Goal: Information Seeking & Learning: Learn about a topic

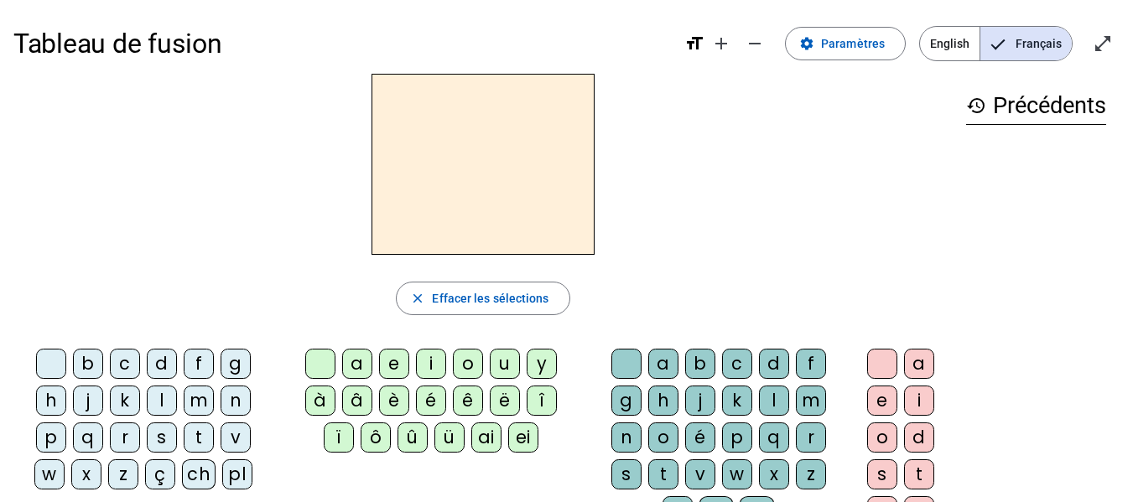
click at [94, 366] on div "b" at bounding box center [88, 364] width 30 height 30
click at [524, 439] on div "ei" at bounding box center [523, 438] width 30 height 30
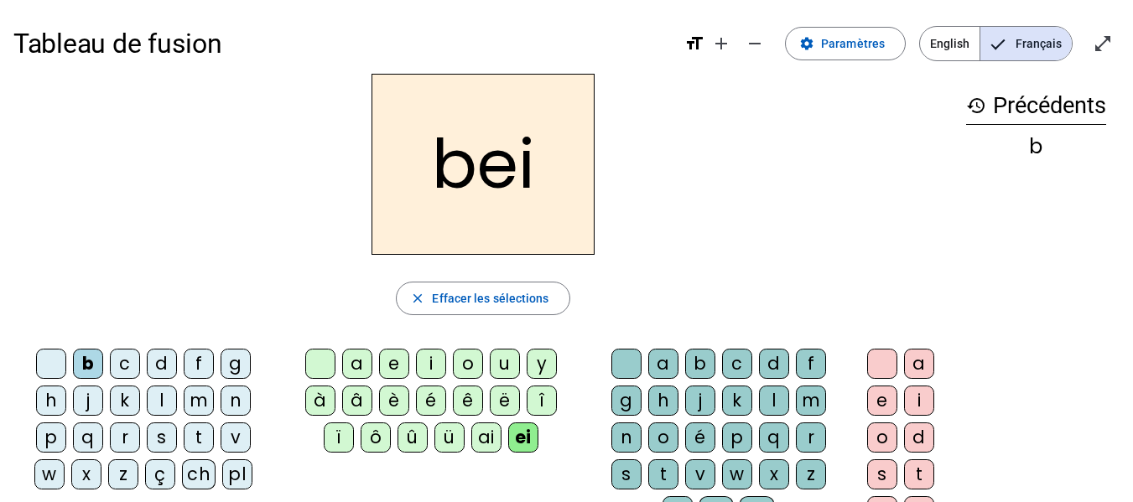
scroll to position [84, 0]
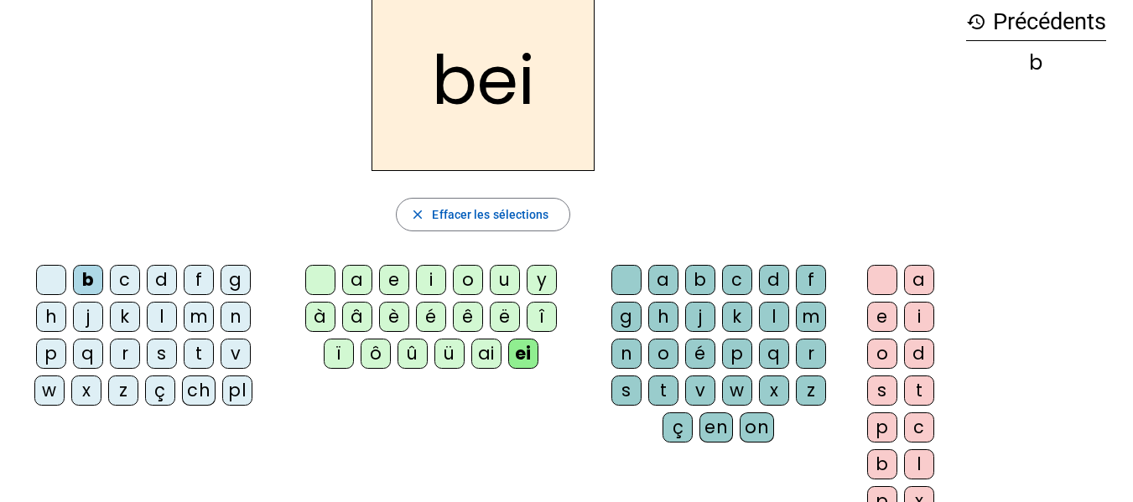
click at [623, 322] on div "g" at bounding box center [626, 317] width 30 height 30
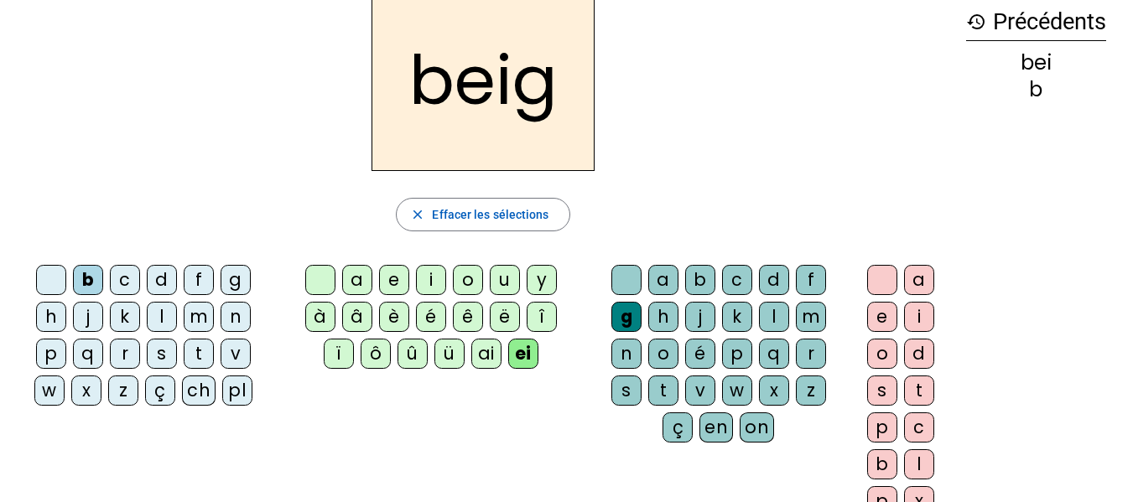
click at [863, 319] on div "a e i o d s t p c b l p x" at bounding box center [904, 394] width 84 height 258
click at [880, 315] on div "e" at bounding box center [882, 317] width 30 height 30
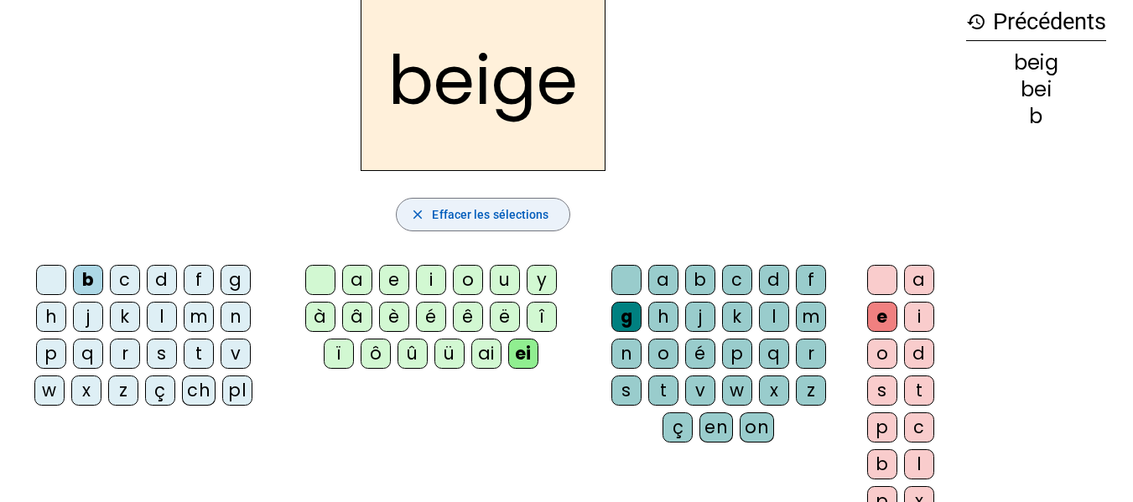
click at [495, 217] on span "Effacer les sélections" at bounding box center [490, 215] width 117 height 20
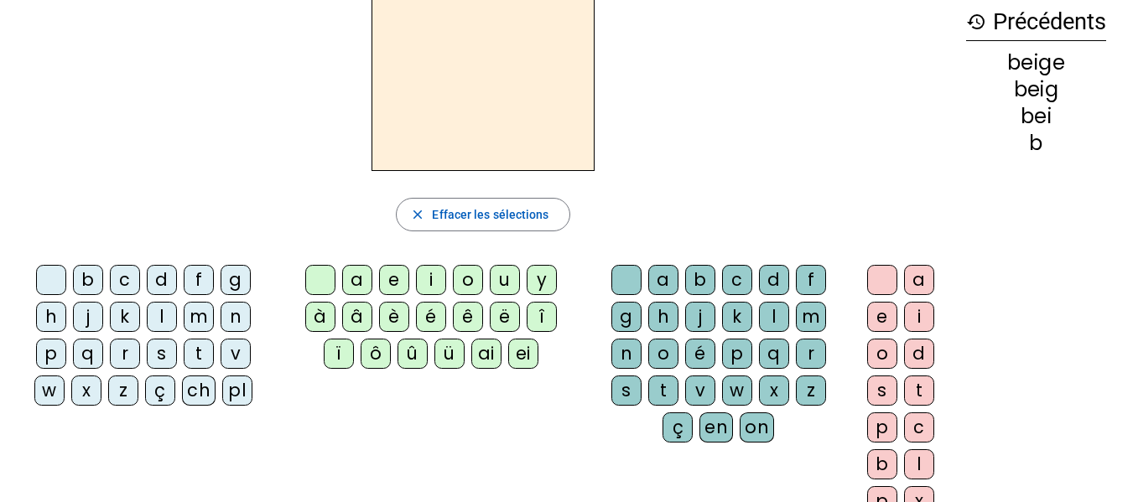
click at [234, 311] on div "n" at bounding box center [235, 317] width 30 height 30
click at [514, 353] on div "ei" at bounding box center [523, 354] width 30 height 30
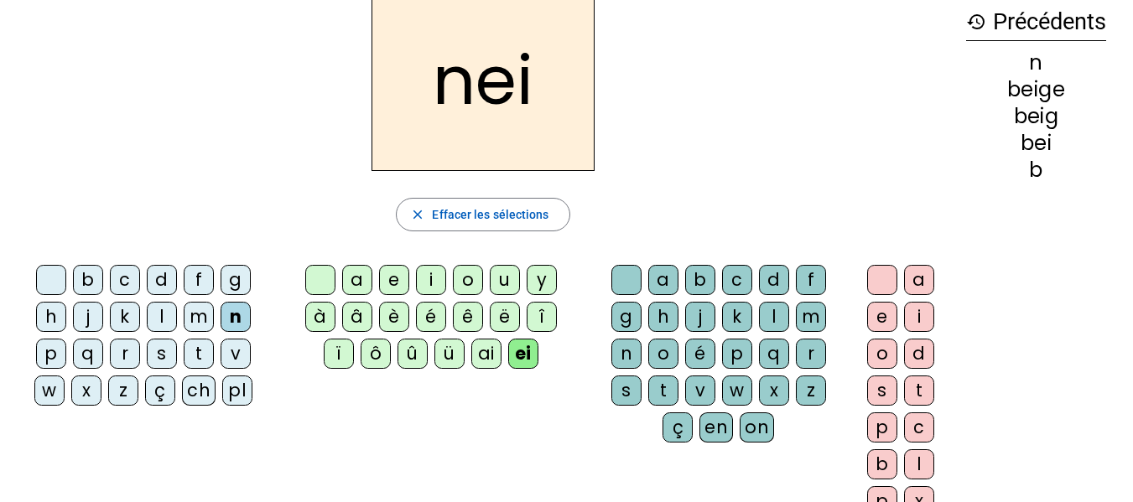
click at [614, 311] on div "g" at bounding box center [626, 317] width 30 height 30
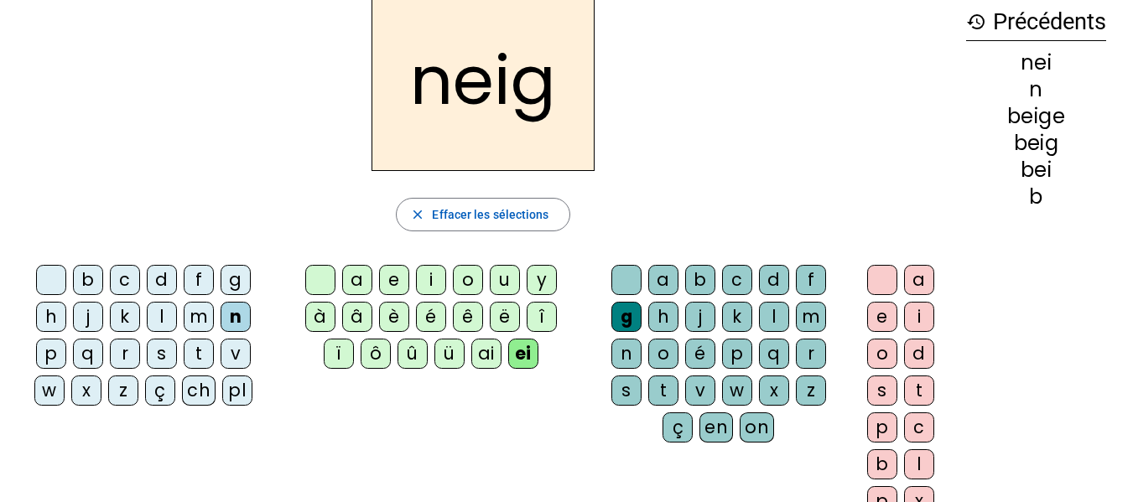
click at [884, 319] on div "e" at bounding box center [882, 317] width 30 height 30
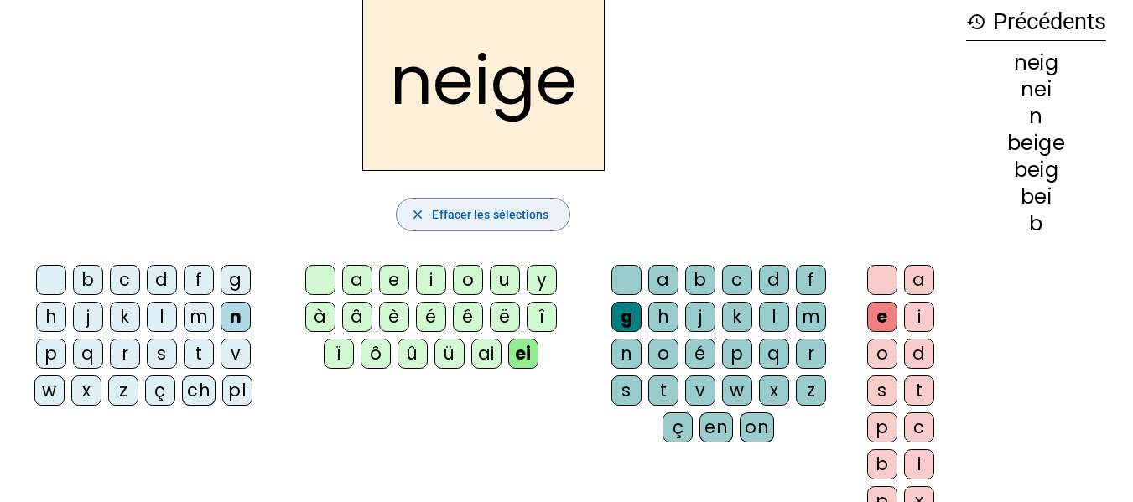
click at [423, 227] on span "button" at bounding box center [483, 215] width 172 height 40
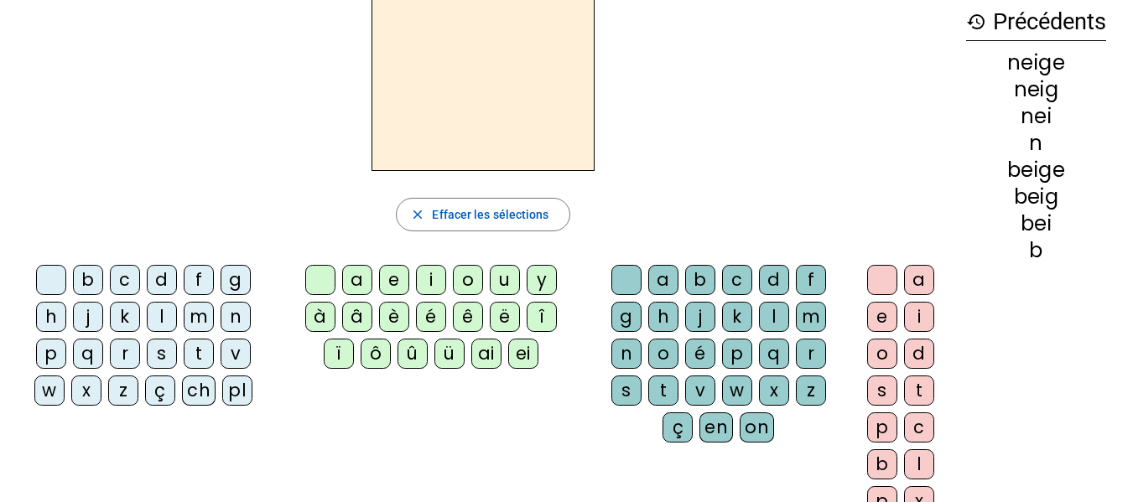
click at [235, 319] on div "n" at bounding box center [235, 317] width 30 height 30
click at [359, 277] on div "a" at bounding box center [357, 280] width 30 height 30
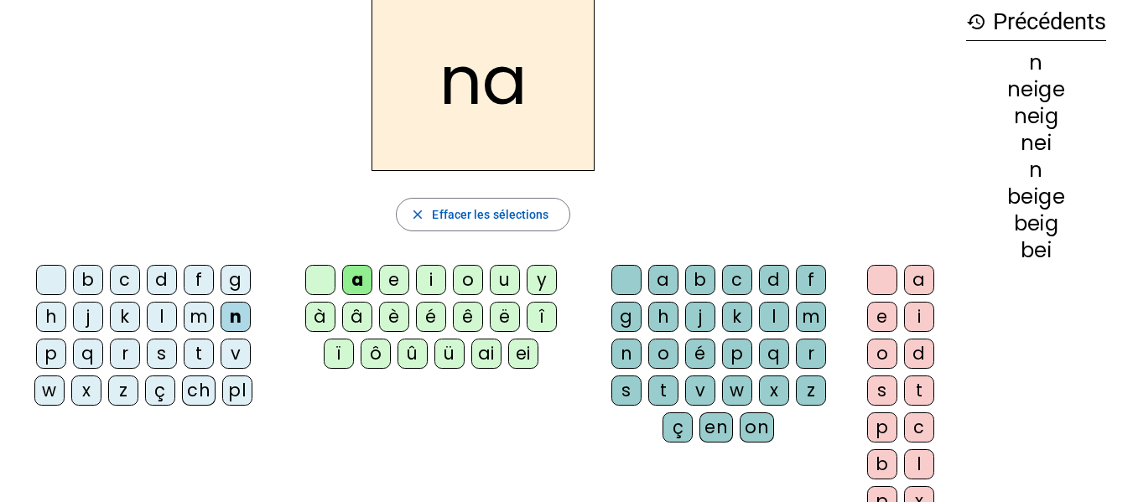
click at [621, 309] on div "g" at bounding box center [626, 317] width 30 height 30
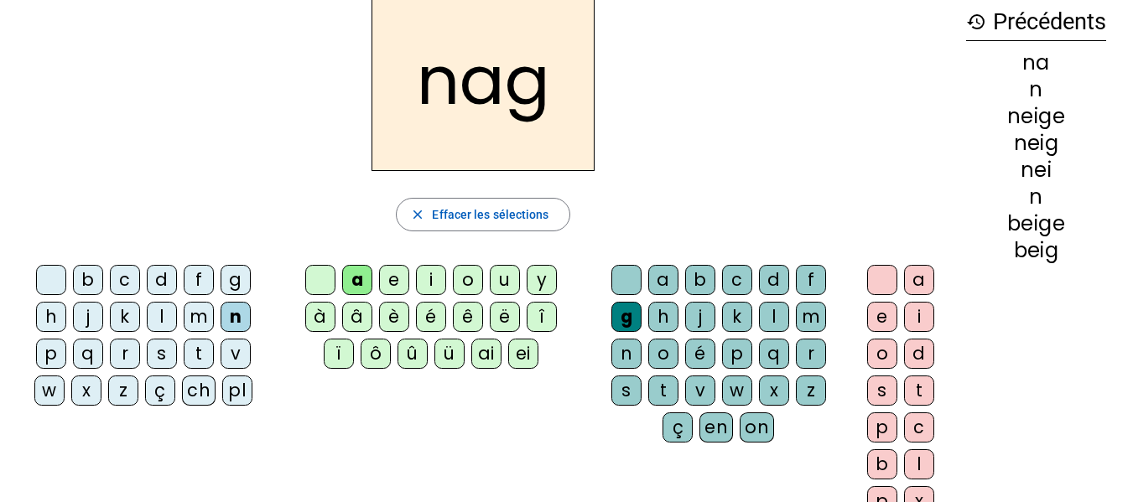
click at [878, 309] on div "e" at bounding box center [882, 317] width 30 height 30
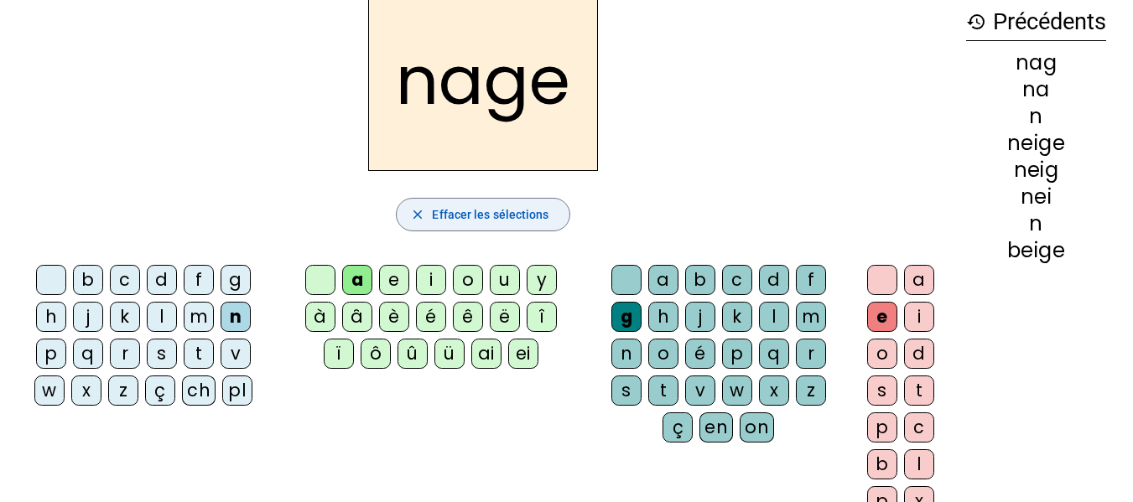
click at [450, 215] on span "Effacer les sélections" at bounding box center [490, 215] width 117 height 20
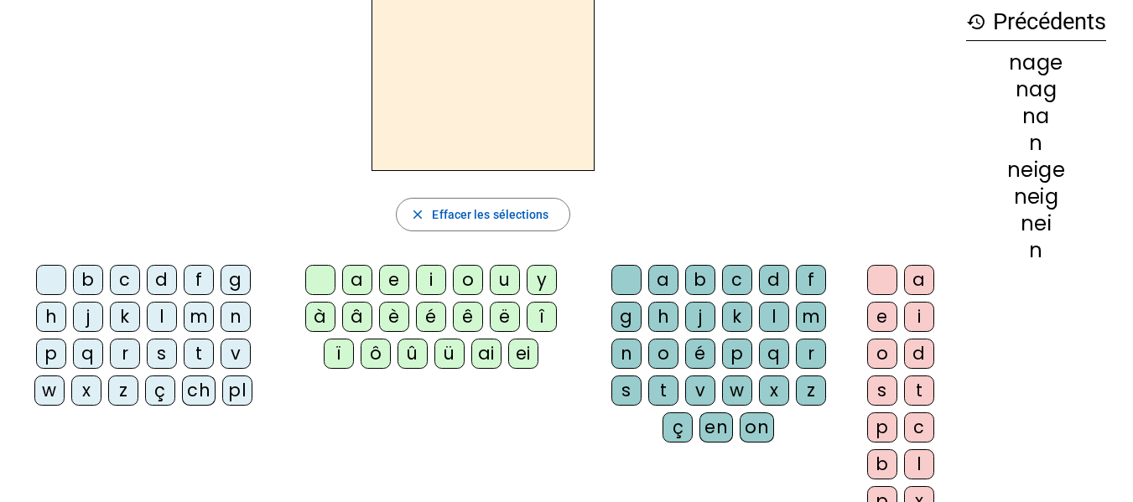
click at [155, 351] on div "s" at bounding box center [162, 354] width 30 height 30
click at [356, 276] on div "a" at bounding box center [357, 280] width 30 height 30
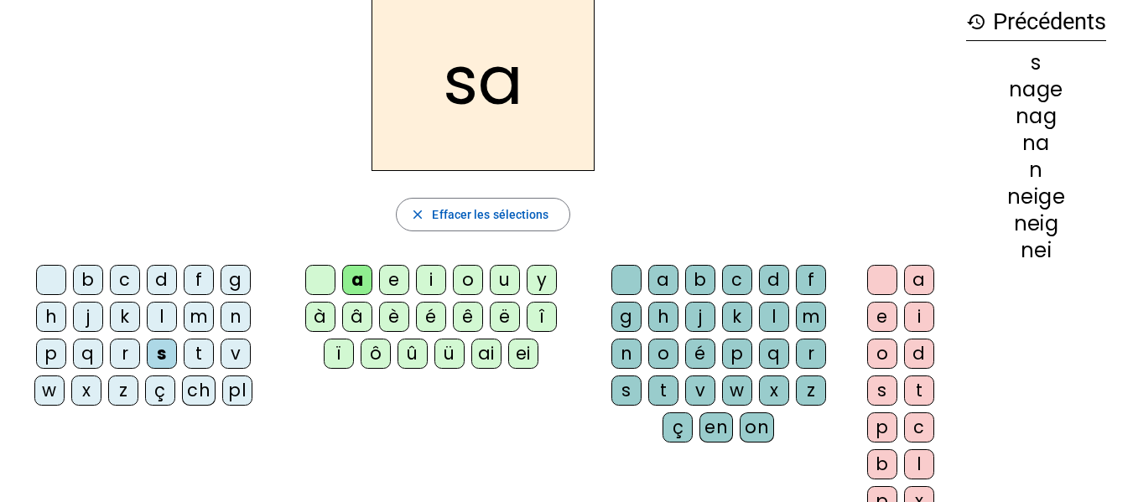
click at [619, 312] on div "g" at bounding box center [626, 317] width 30 height 30
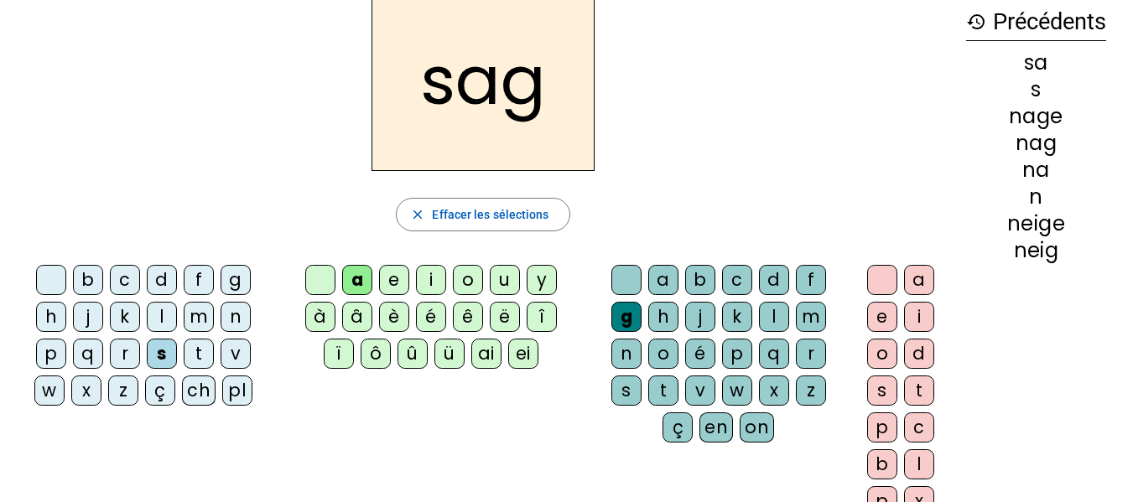
click at [890, 315] on div "e" at bounding box center [882, 317] width 30 height 30
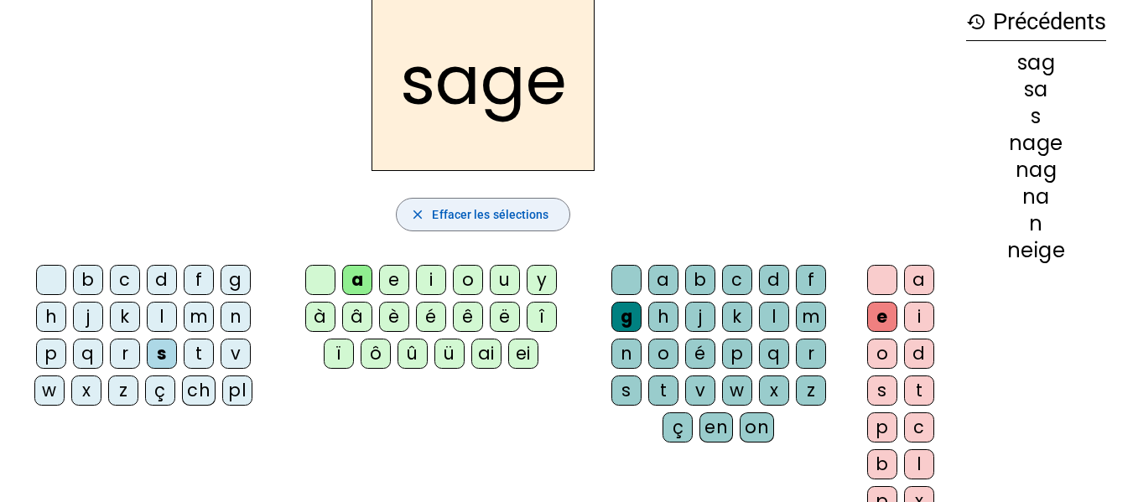
click at [458, 204] on span "button" at bounding box center [483, 215] width 172 height 40
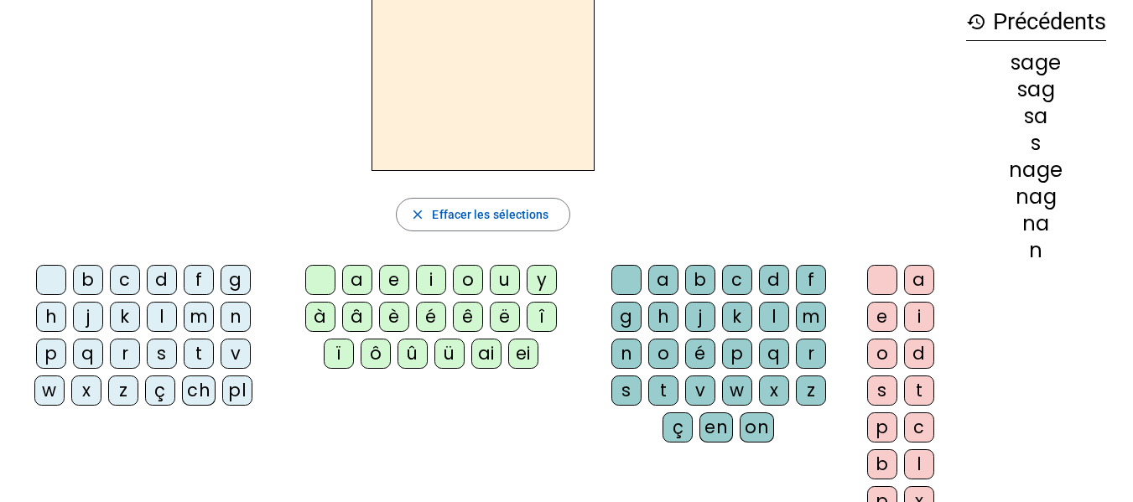
click at [52, 352] on div "p" at bounding box center [51, 354] width 30 height 30
click at [357, 277] on div "a" at bounding box center [357, 280] width 30 height 30
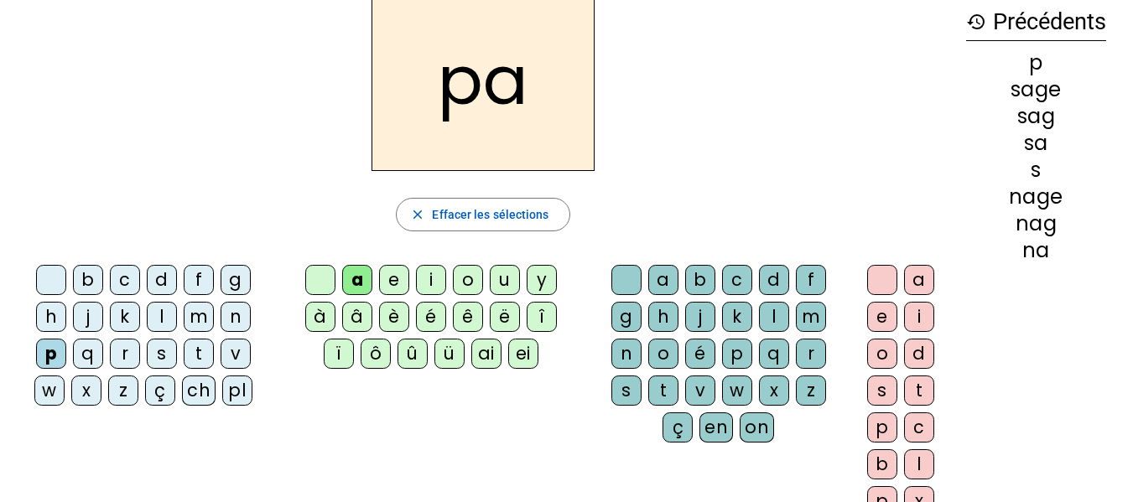
click at [625, 324] on div "g" at bounding box center [626, 317] width 30 height 30
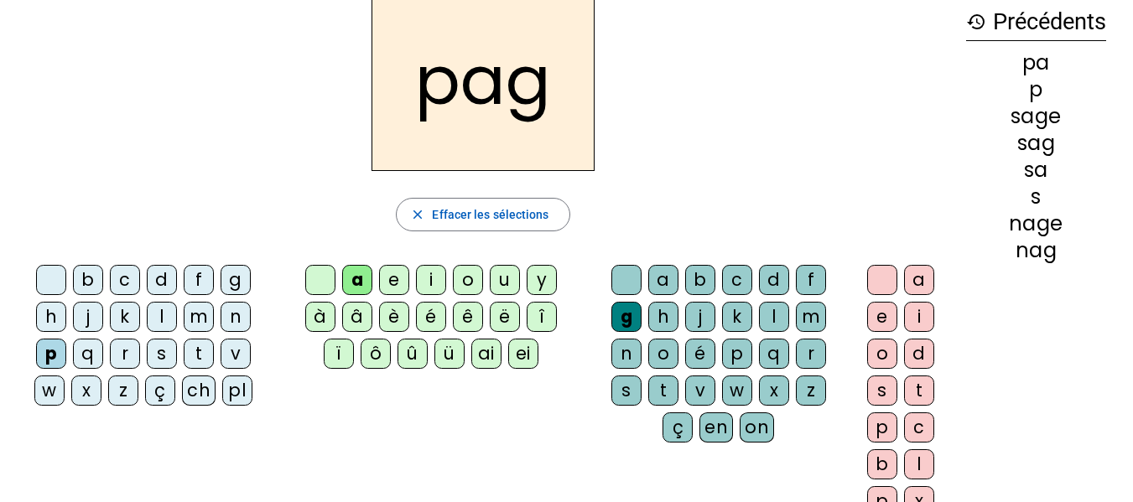
click at [879, 319] on div "e" at bounding box center [882, 317] width 30 height 30
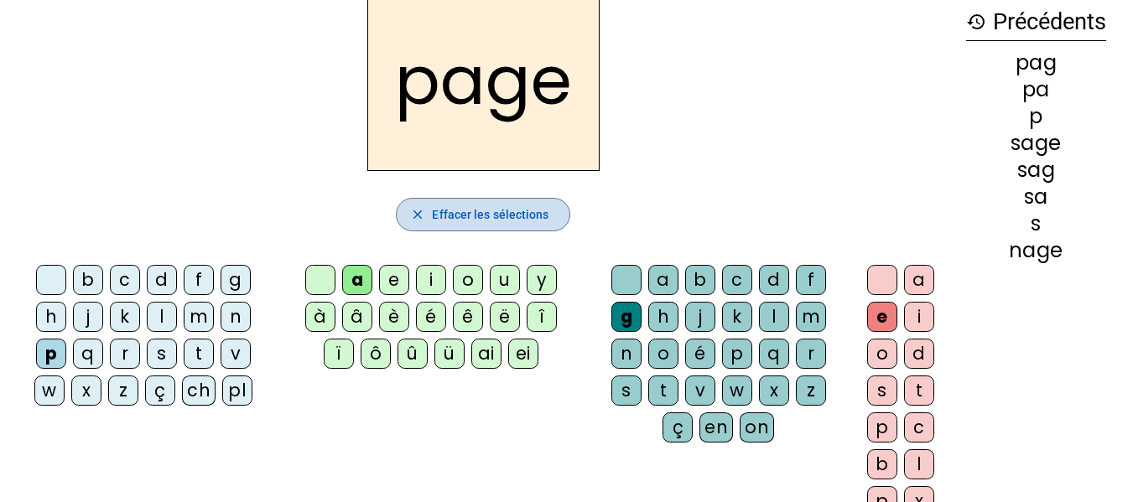
click at [506, 210] on span "Effacer les sélections" at bounding box center [490, 215] width 117 height 20
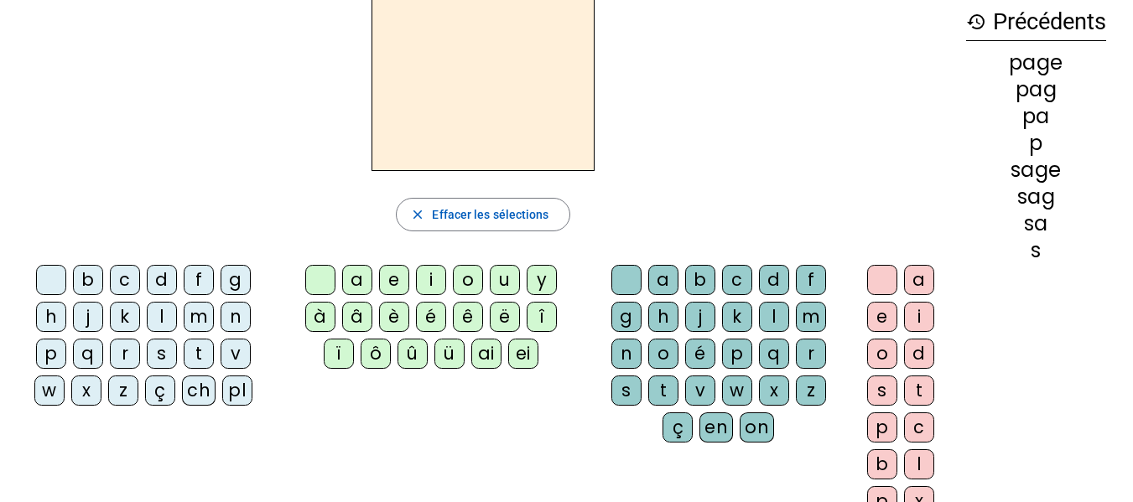
click at [51, 355] on div "p" at bounding box center [51, 354] width 30 height 30
click at [356, 281] on div "a" at bounding box center [357, 280] width 30 height 30
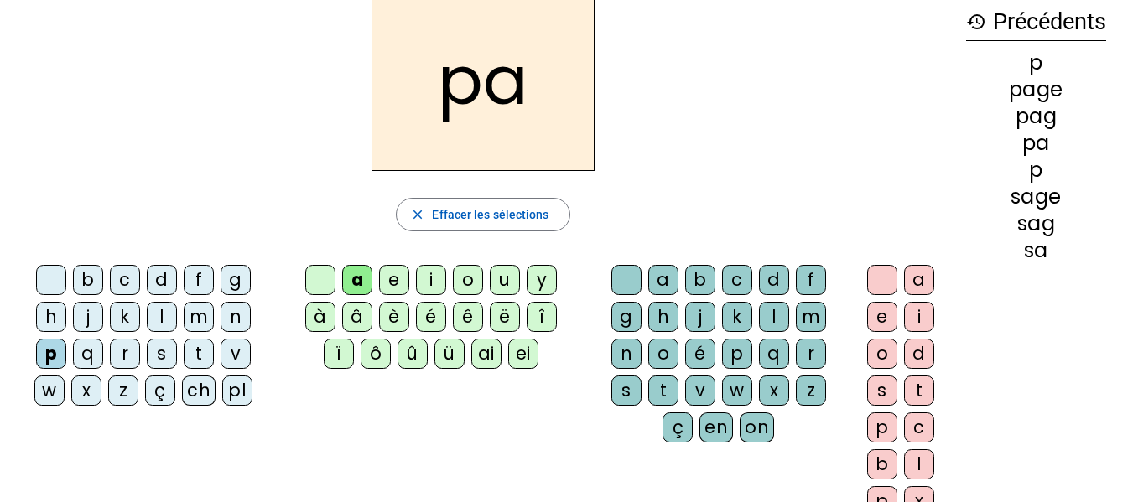
click at [769, 319] on div "l" at bounding box center [774, 317] width 30 height 30
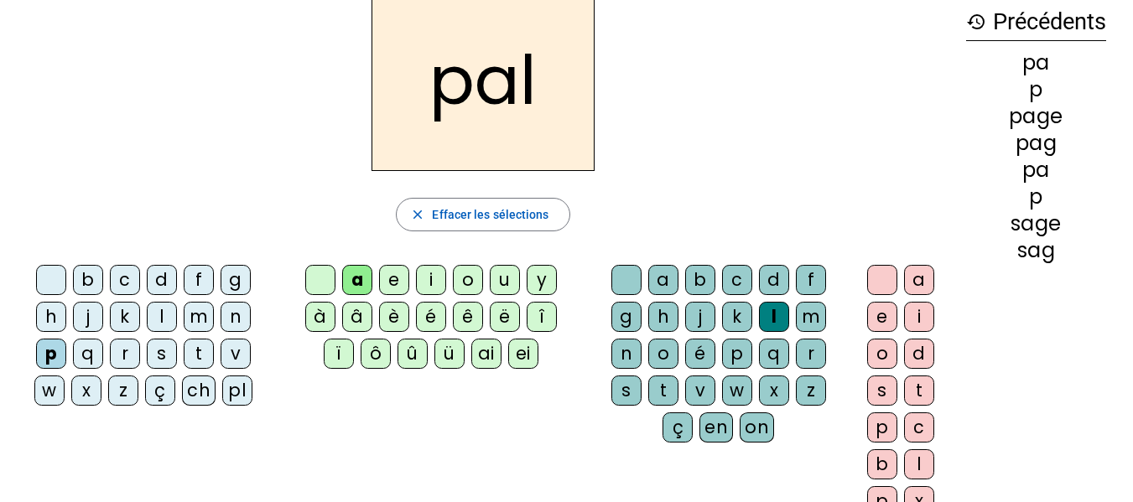
click at [878, 318] on div "e" at bounding box center [882, 317] width 30 height 30
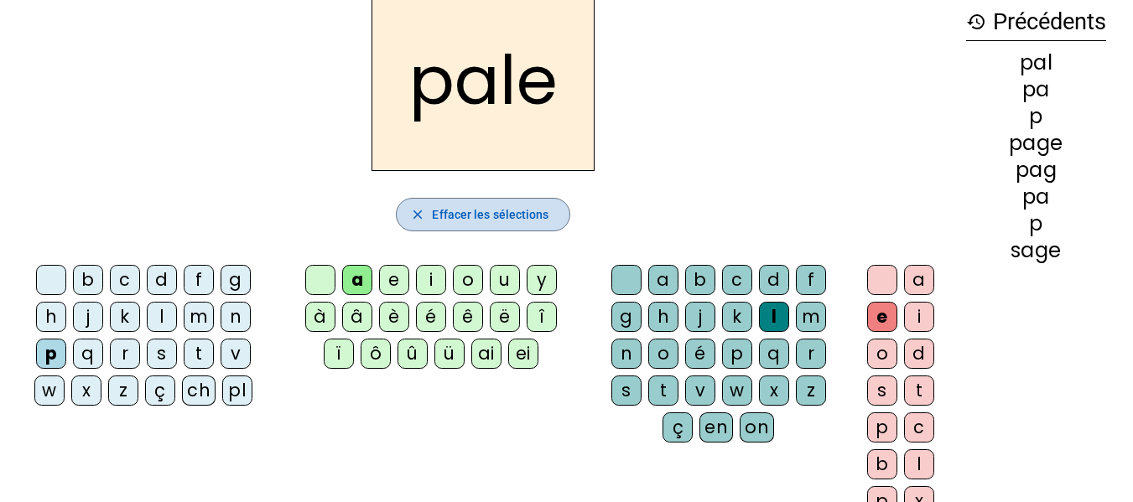
click at [501, 215] on span "Effacer les sélections" at bounding box center [490, 215] width 117 height 20
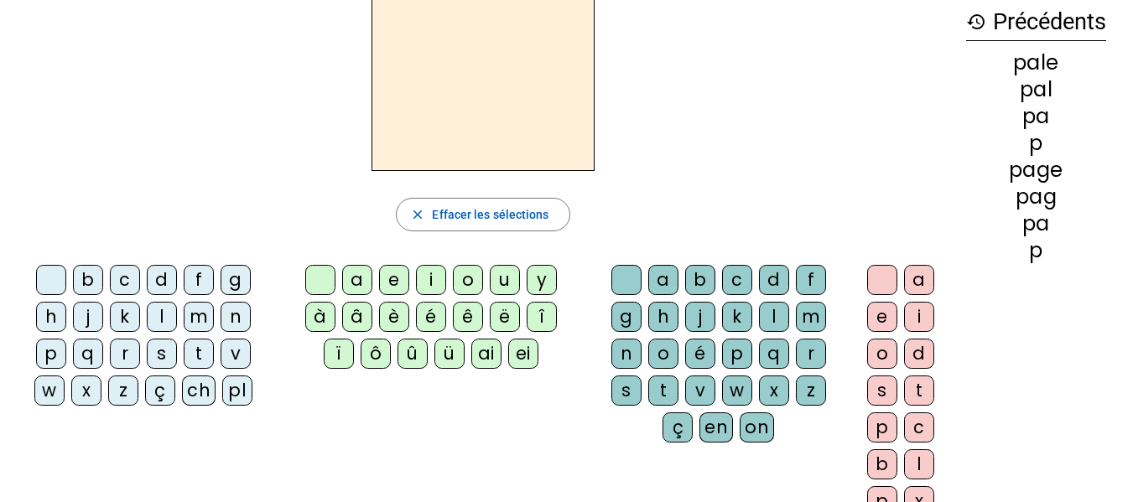
click at [153, 348] on div "s" at bounding box center [162, 354] width 30 height 30
click at [345, 275] on div "a" at bounding box center [357, 280] width 30 height 30
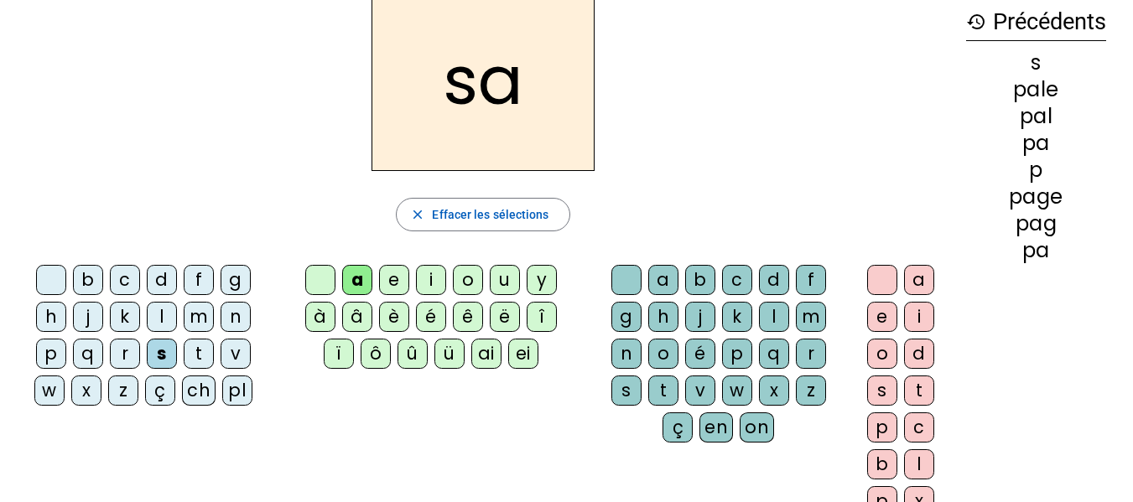
click at [777, 314] on div "l" at bounding box center [774, 317] width 30 height 30
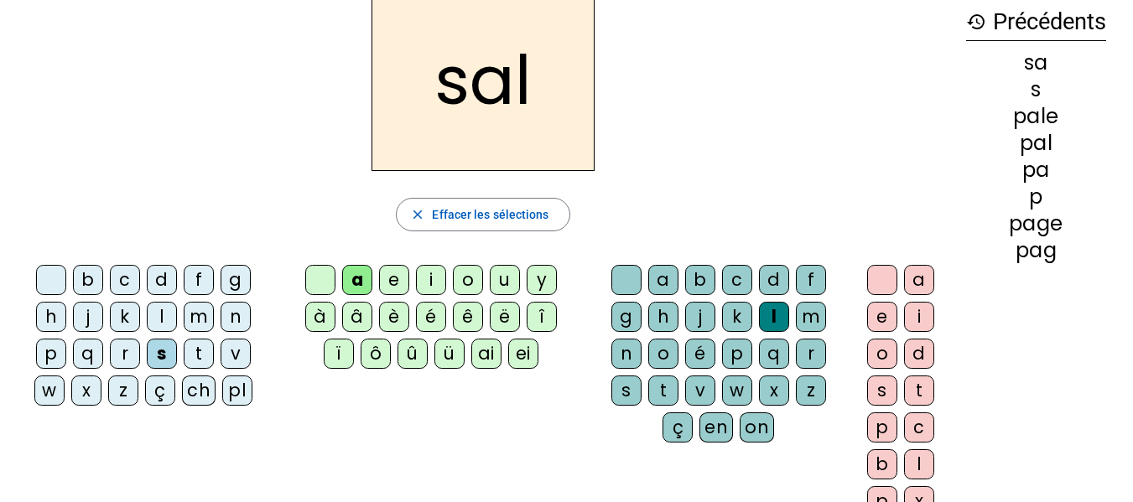
click at [884, 315] on div "e" at bounding box center [882, 317] width 30 height 30
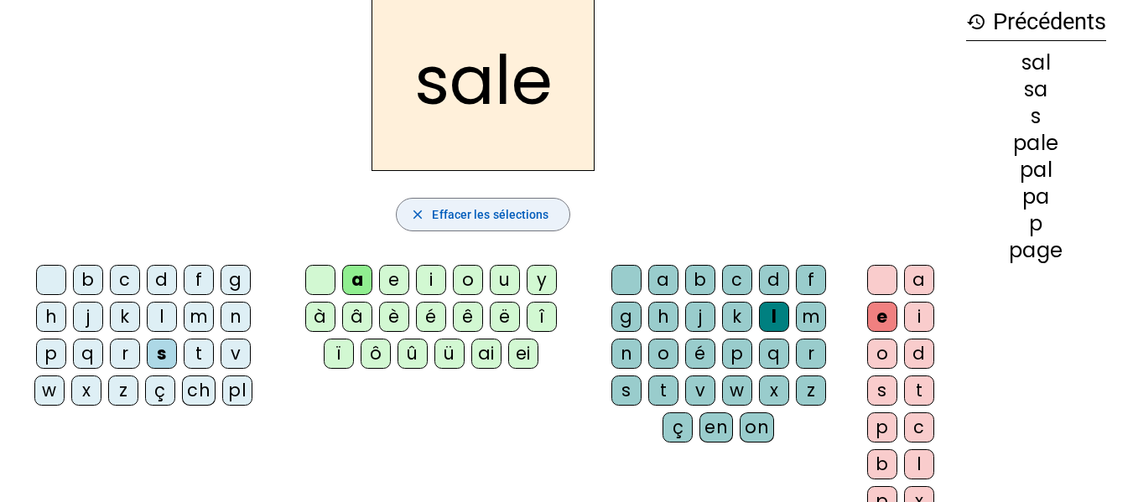
click at [498, 216] on span "Effacer les sélections" at bounding box center [490, 215] width 117 height 20
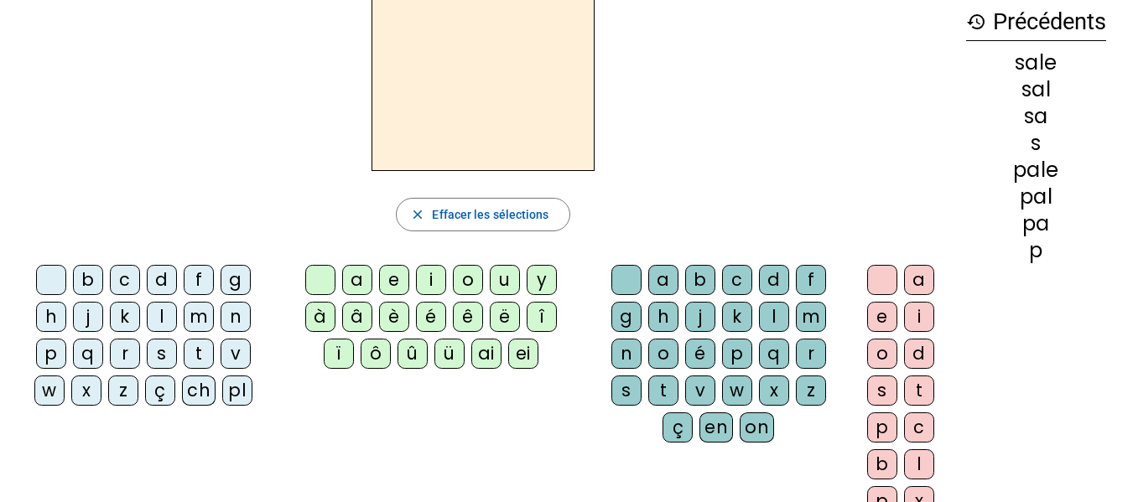
click at [121, 278] on div "c" at bounding box center [125, 280] width 30 height 30
click at [349, 283] on div "a" at bounding box center [357, 280] width 30 height 30
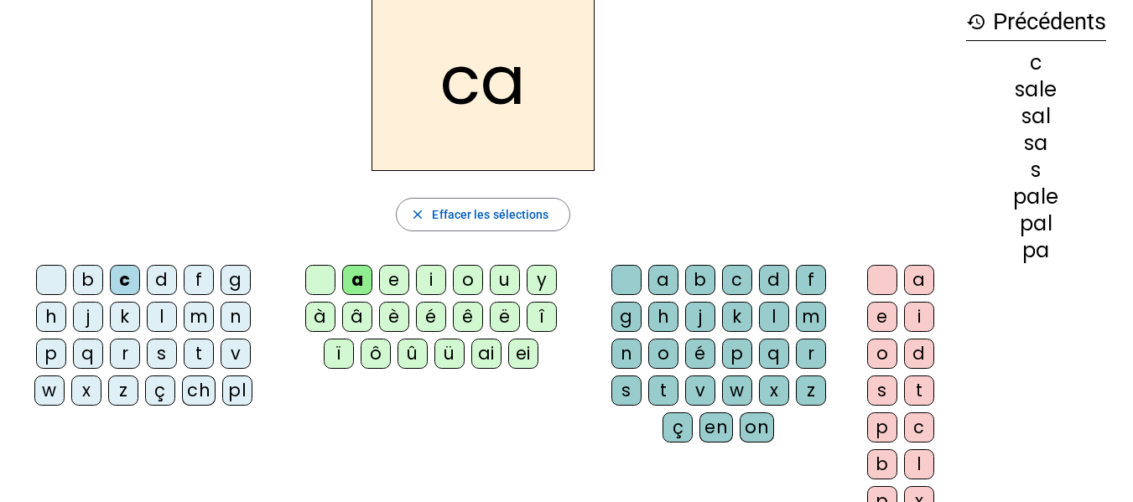
click at [773, 312] on div "l" at bounding box center [774, 317] width 30 height 30
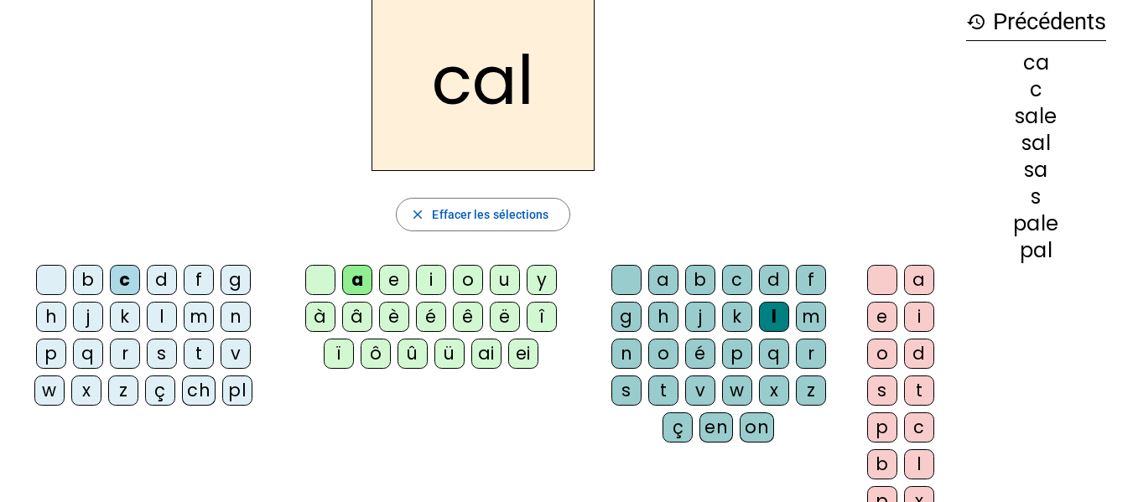
click at [876, 314] on div "e" at bounding box center [882, 317] width 30 height 30
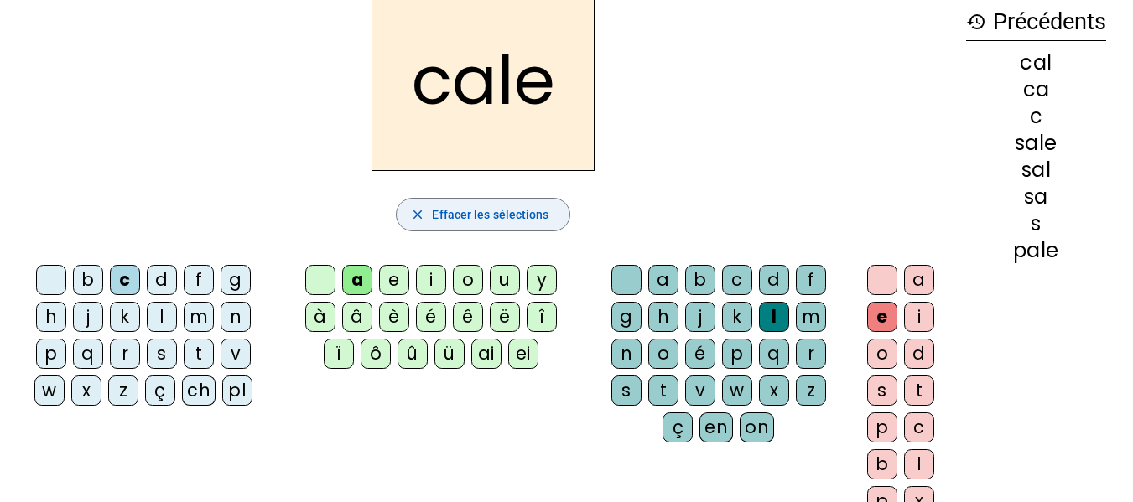
click at [526, 207] on span "Effacer les sélections" at bounding box center [490, 215] width 117 height 20
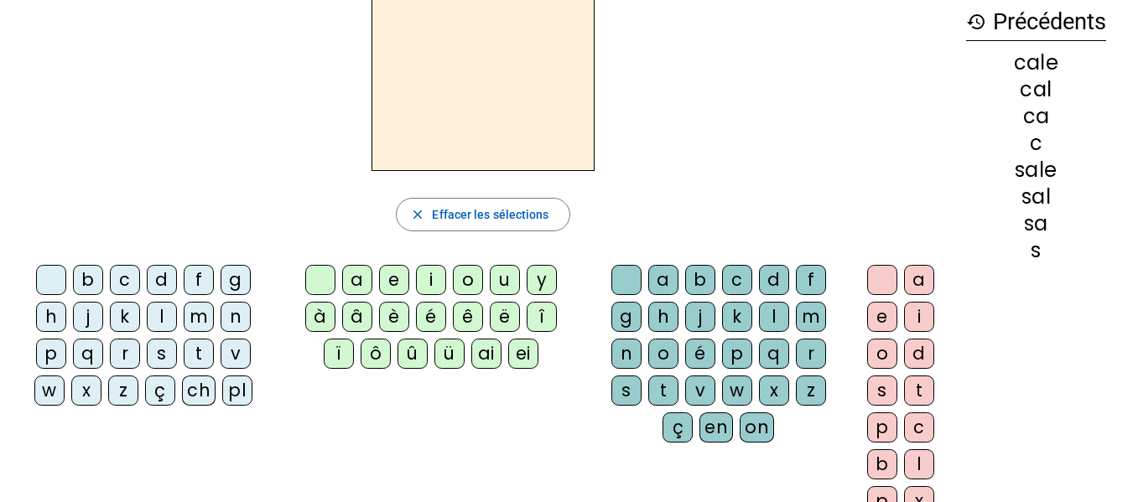
click at [135, 281] on div "c" at bounding box center [125, 280] width 30 height 30
click at [358, 275] on div "a" at bounding box center [357, 280] width 30 height 30
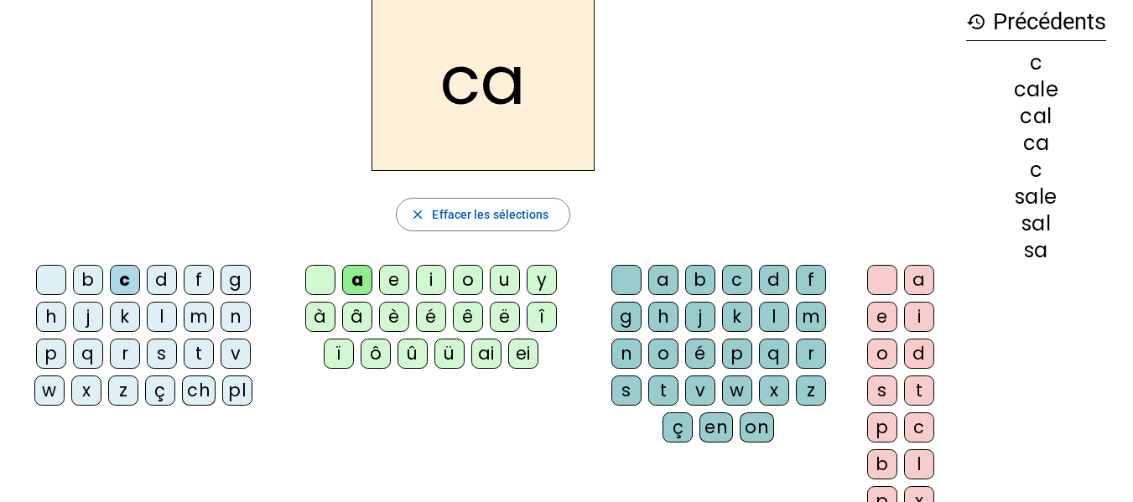
click at [739, 354] on div "p" at bounding box center [737, 354] width 30 height 30
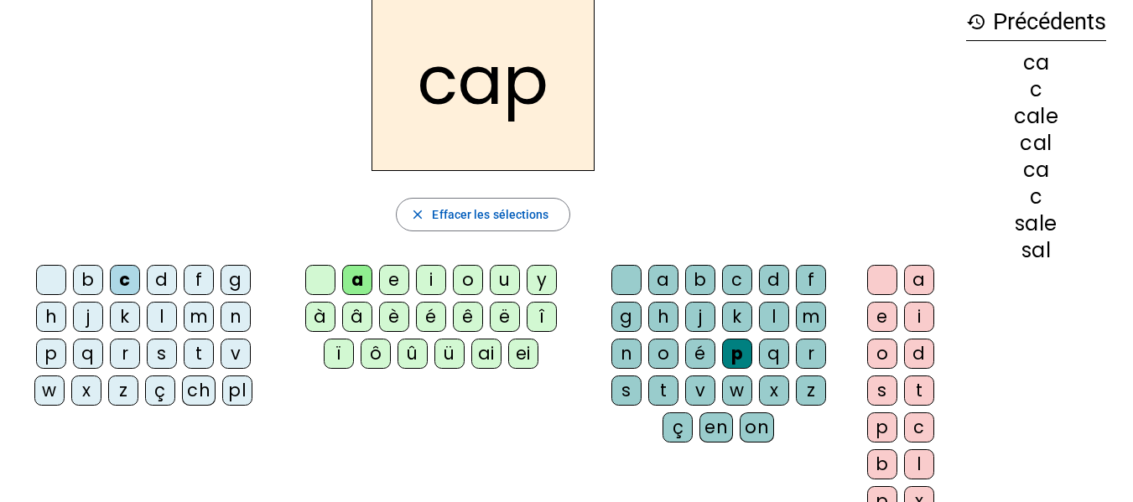
click at [884, 309] on div "e" at bounding box center [882, 317] width 30 height 30
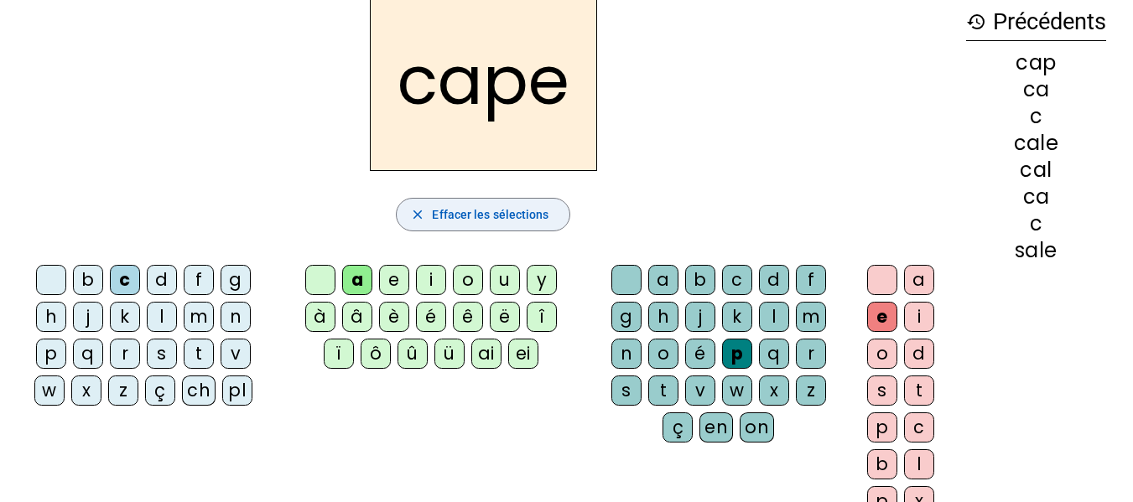
click at [430, 208] on span "button" at bounding box center [483, 215] width 172 height 40
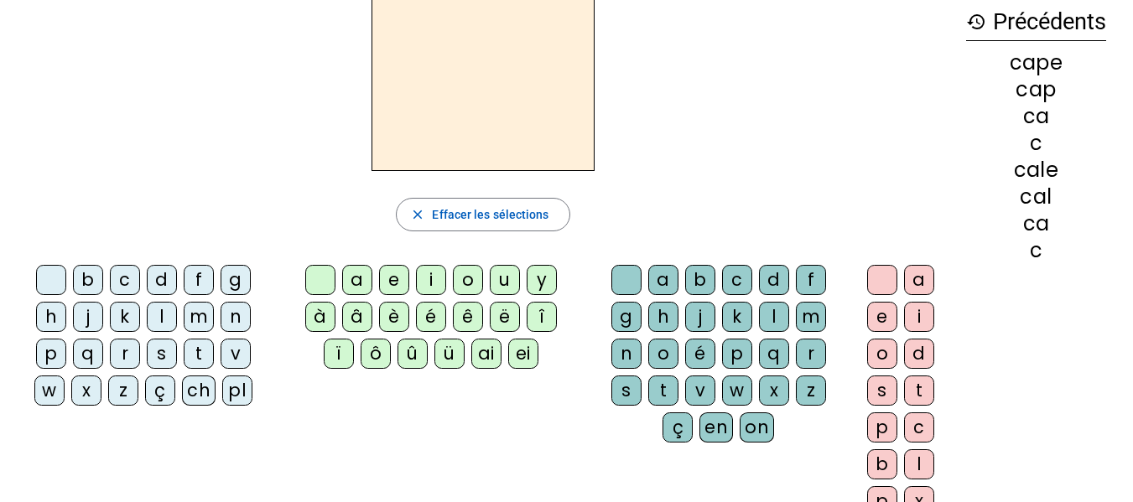
click at [132, 276] on div "c" at bounding box center [125, 280] width 30 height 30
click at [357, 285] on div "a" at bounding box center [357, 280] width 30 height 30
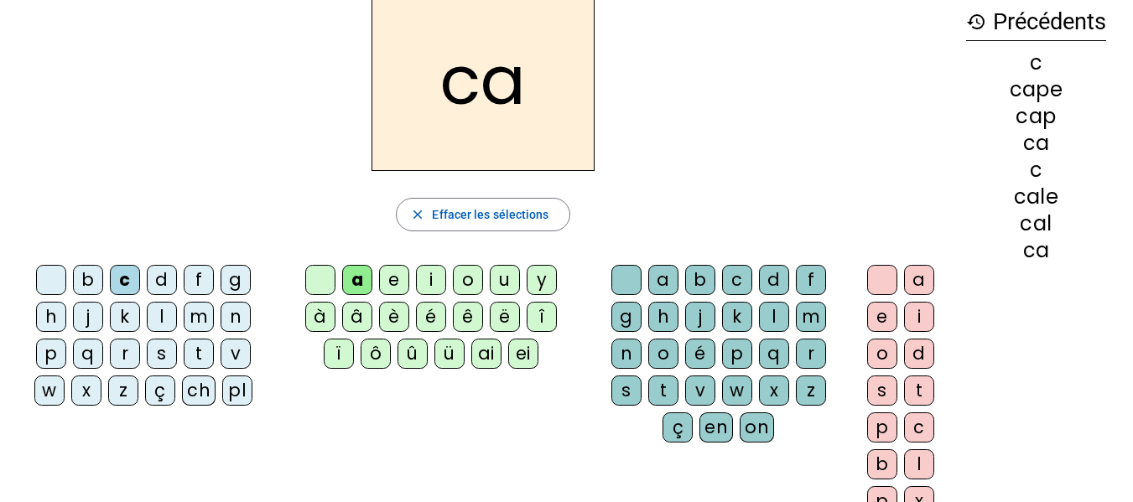
click at [601, 363] on div "a b c d f g h j k l m n o é p q r s t v w x z ç en on" at bounding box center [721, 357] width 253 height 184
click at [613, 348] on div "n" at bounding box center [626, 354] width 30 height 30
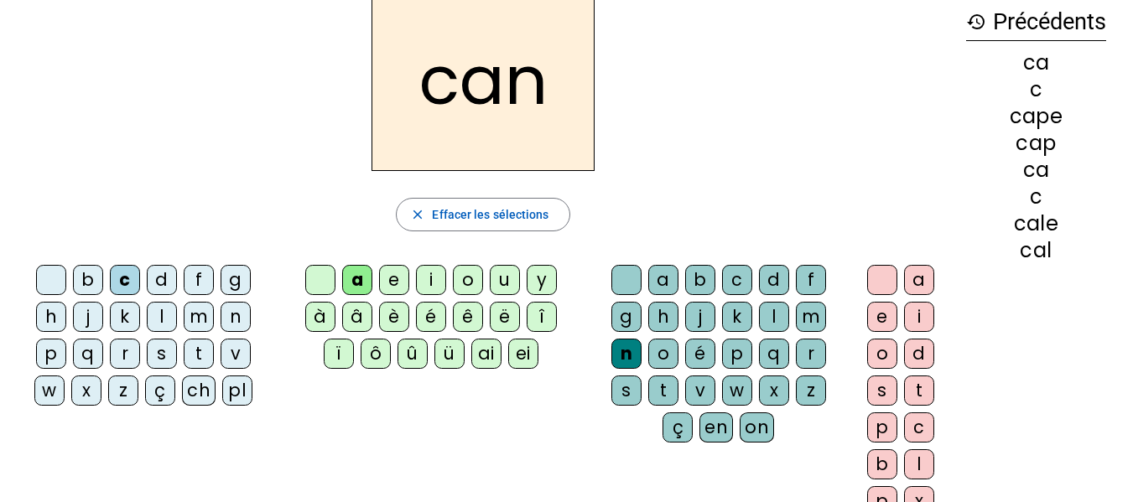
click at [879, 314] on div "e" at bounding box center [882, 317] width 30 height 30
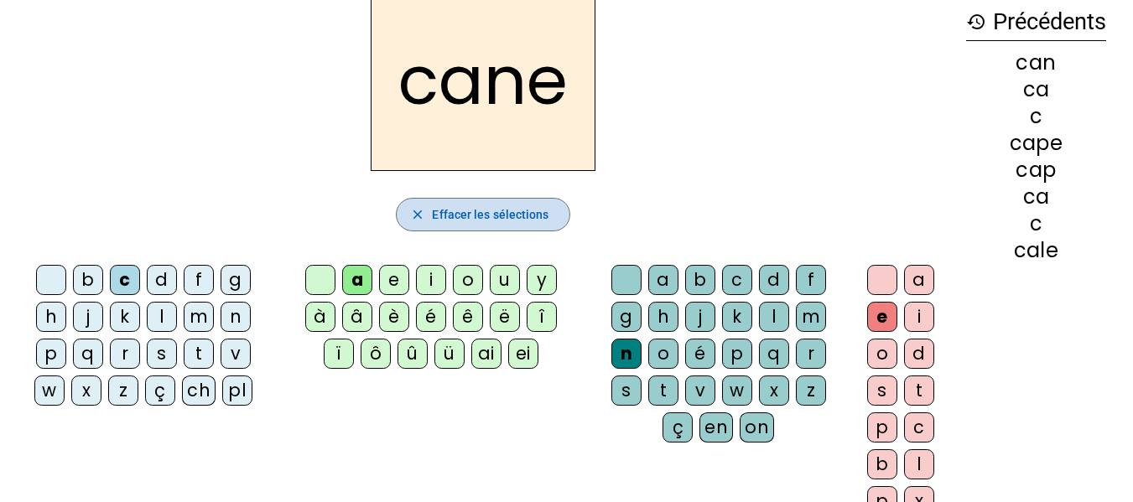
click at [477, 215] on span "Effacer les sélections" at bounding box center [490, 215] width 117 height 20
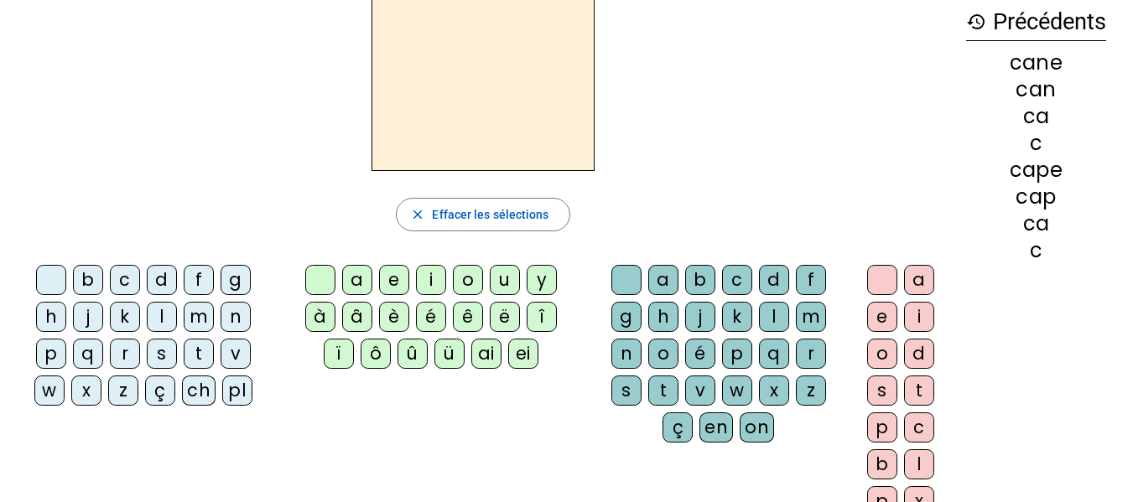
click at [127, 272] on div "c" at bounding box center [125, 280] width 30 height 30
click at [343, 287] on div "a" at bounding box center [357, 280] width 30 height 30
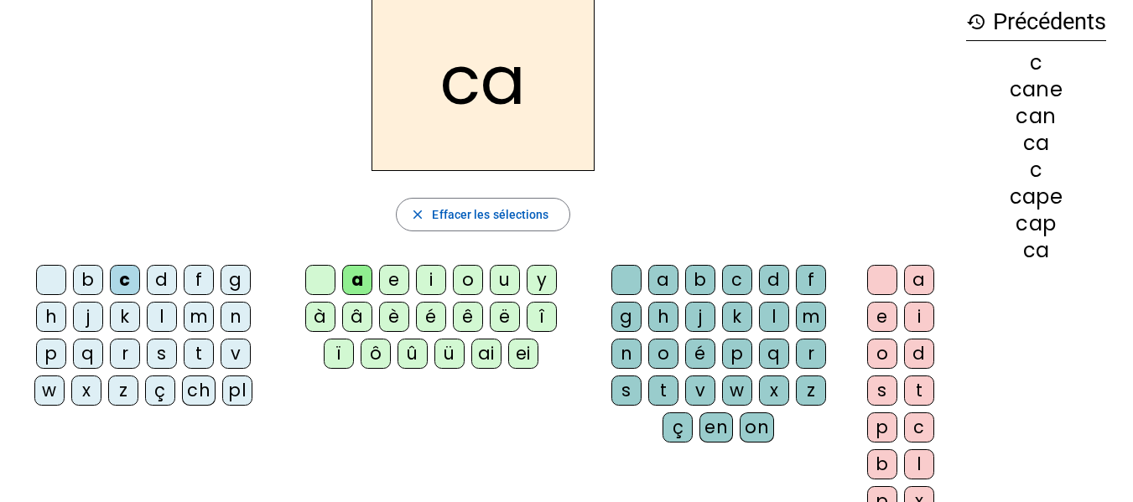
click at [705, 385] on div "v" at bounding box center [700, 391] width 30 height 30
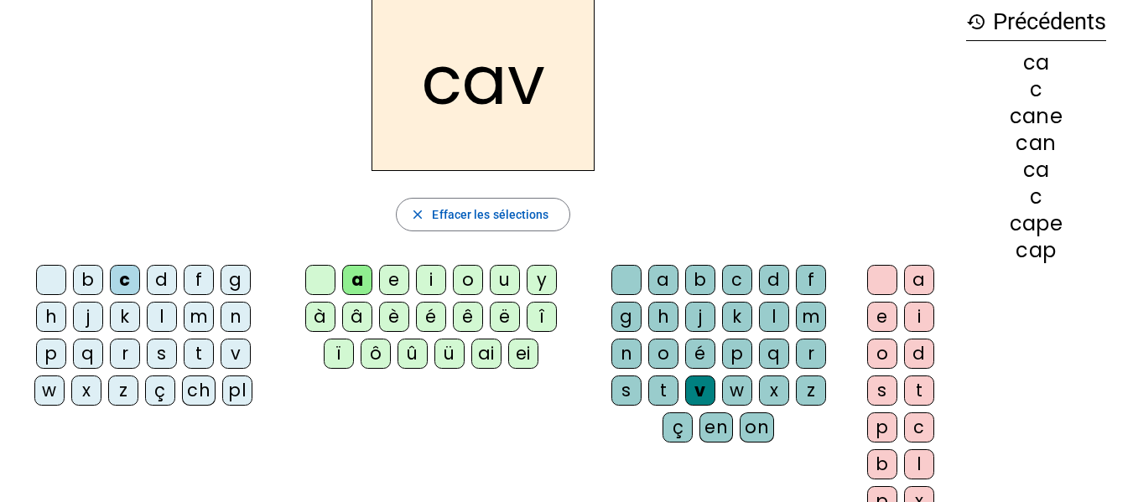
click at [884, 317] on div "e" at bounding box center [882, 317] width 30 height 30
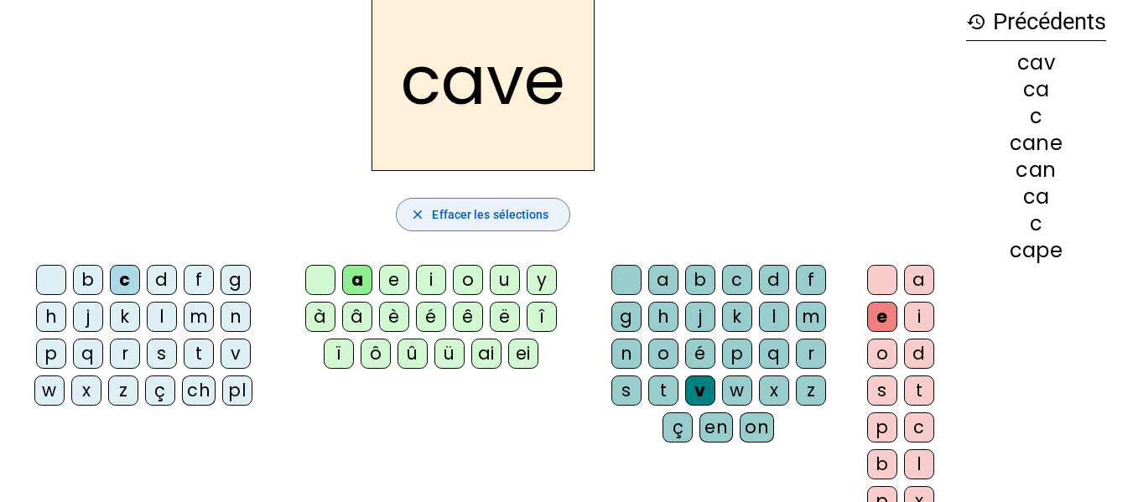
click at [503, 209] on span "Effacer les sélections" at bounding box center [490, 215] width 117 height 20
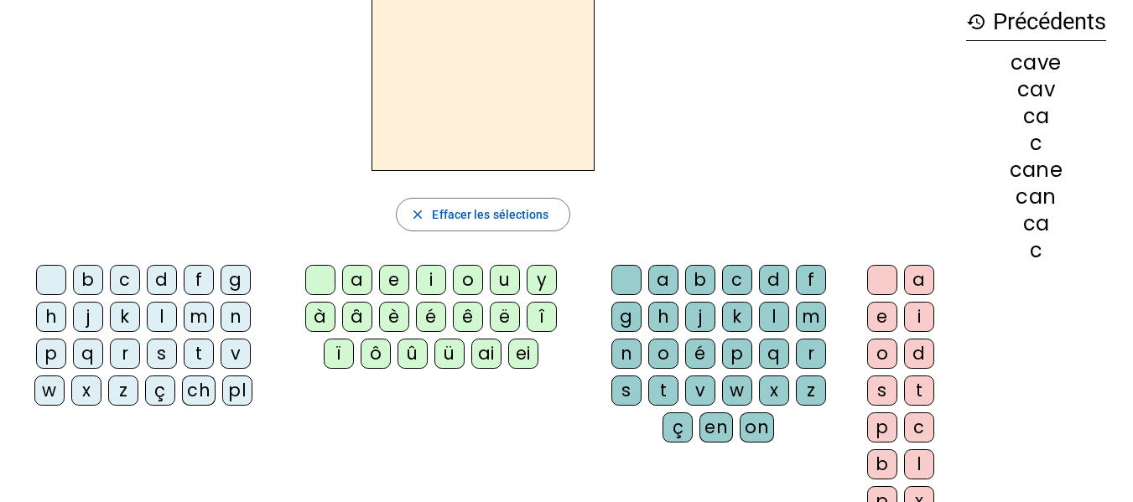
click at [169, 314] on div "l" at bounding box center [162, 317] width 30 height 30
click at [362, 279] on div "a" at bounding box center [357, 280] width 30 height 30
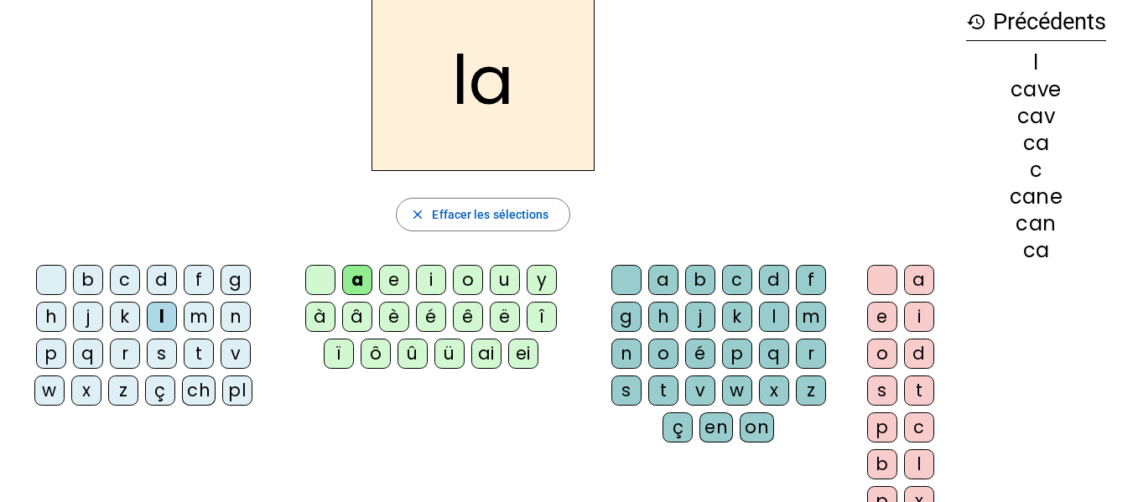
click at [703, 393] on div "v" at bounding box center [700, 391] width 30 height 30
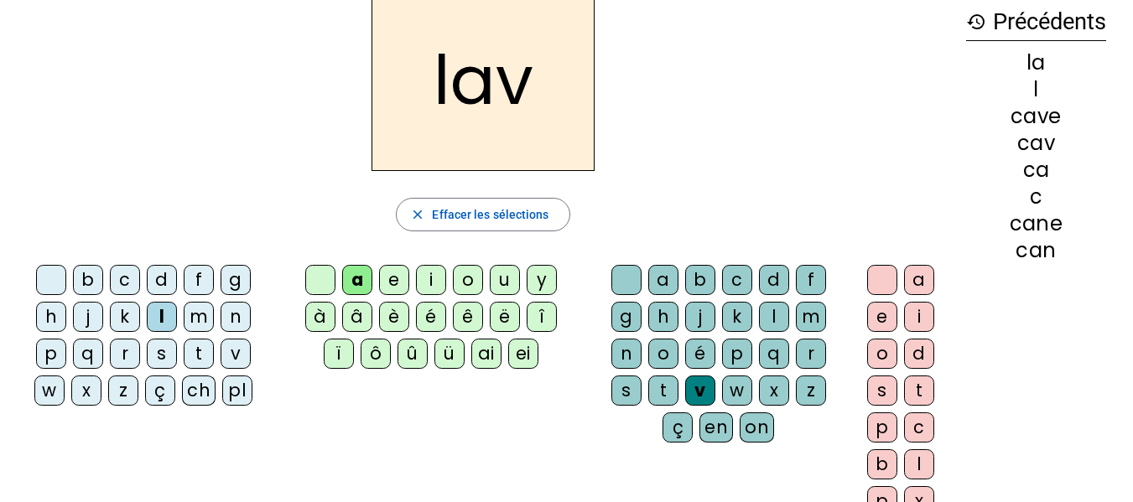
click at [882, 312] on div "e" at bounding box center [882, 317] width 30 height 30
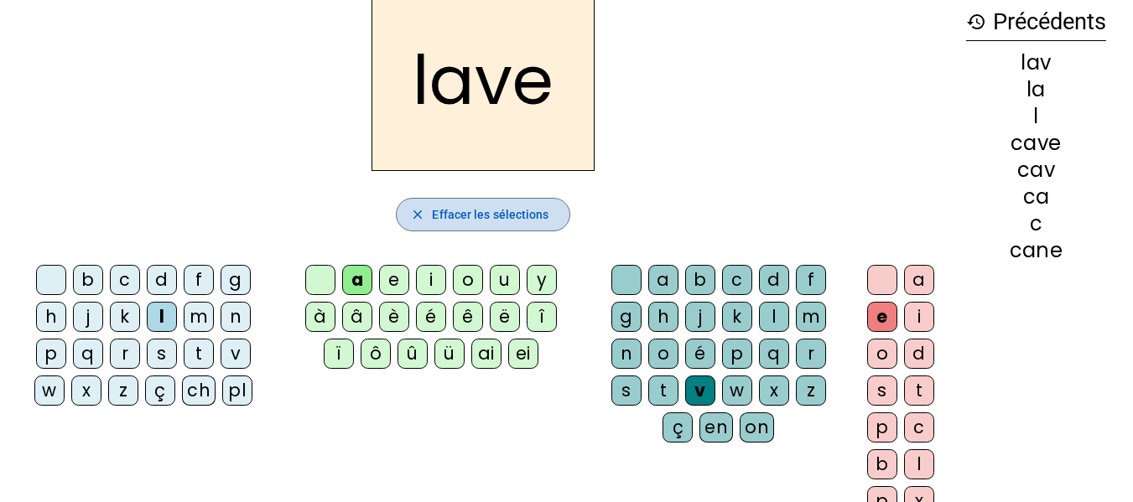
drag, startPoint x: 519, startPoint y: 207, endPoint x: 486, endPoint y: 220, distance: 35.0
click at [518, 207] on span "Effacer les sélections" at bounding box center [490, 215] width 117 height 20
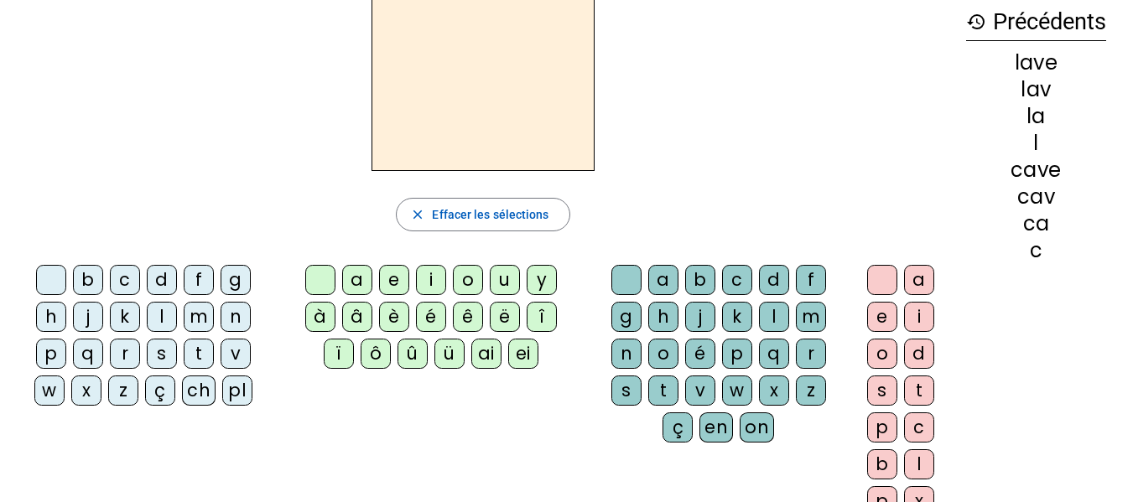
click at [127, 358] on div "r" at bounding box center [125, 354] width 30 height 30
click at [361, 283] on div "a" at bounding box center [357, 280] width 30 height 30
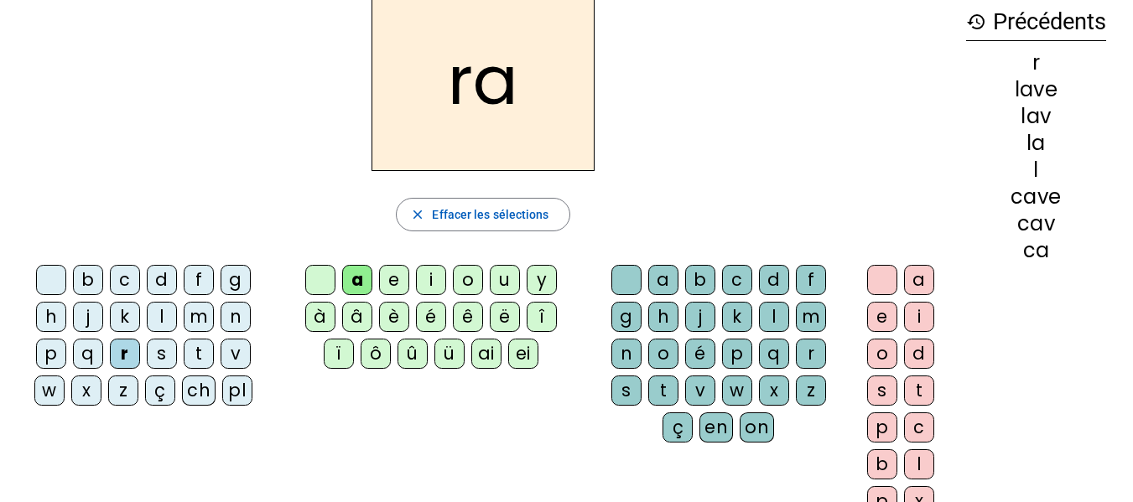
click at [712, 382] on div "v" at bounding box center [700, 391] width 30 height 30
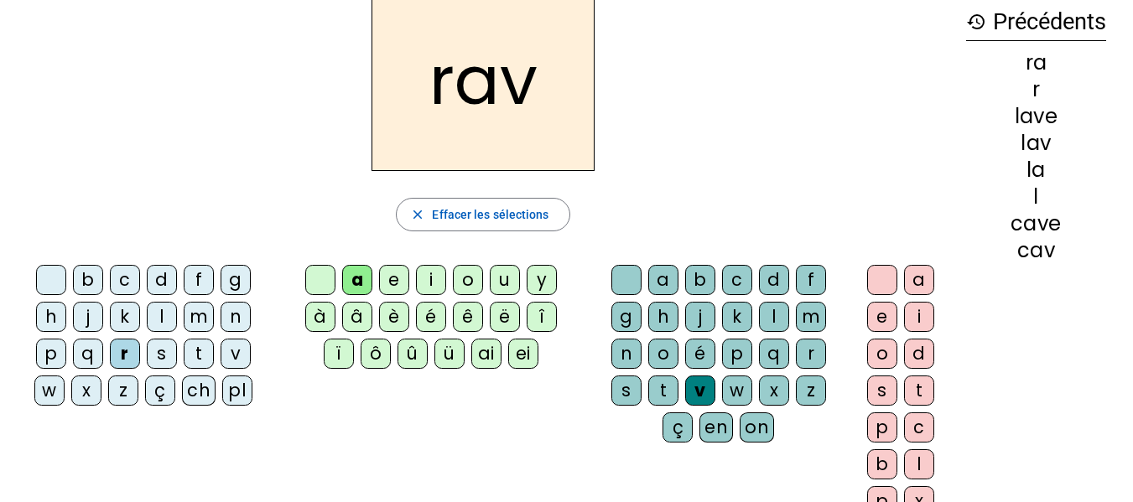
click at [873, 315] on div "e" at bounding box center [882, 317] width 30 height 30
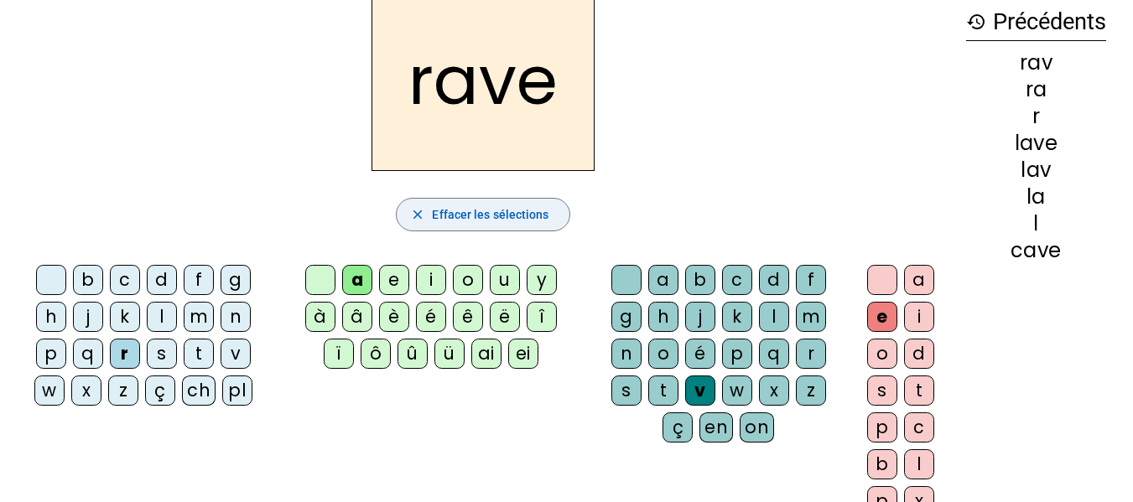
click at [516, 212] on span "Effacer les sélections" at bounding box center [490, 215] width 117 height 20
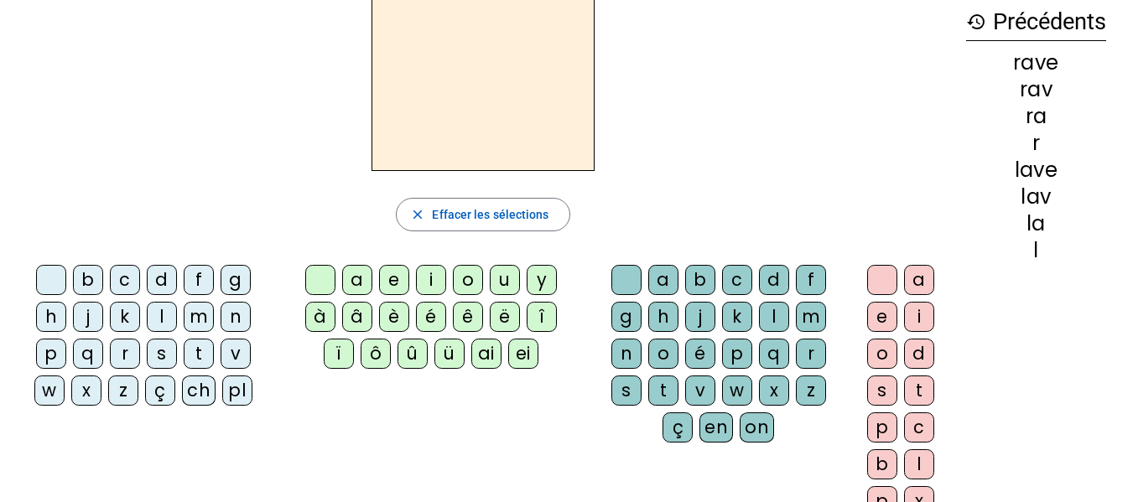
click at [163, 278] on div "d" at bounding box center [162, 280] width 30 height 30
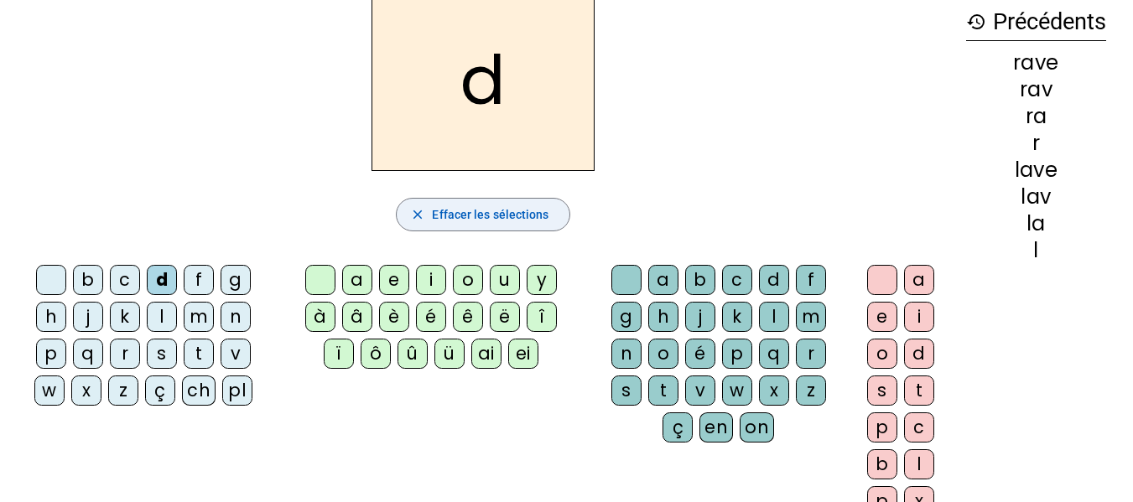
click at [498, 213] on span "Effacer les sélections" at bounding box center [490, 215] width 117 height 20
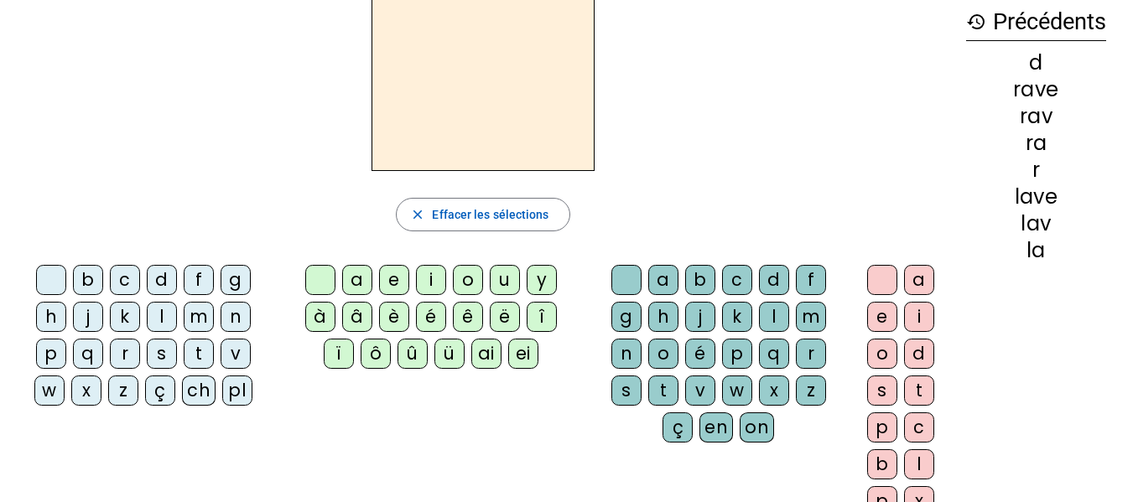
click at [87, 278] on div "b" at bounding box center [88, 280] width 30 height 30
click at [358, 281] on div "a" at bounding box center [357, 280] width 30 height 30
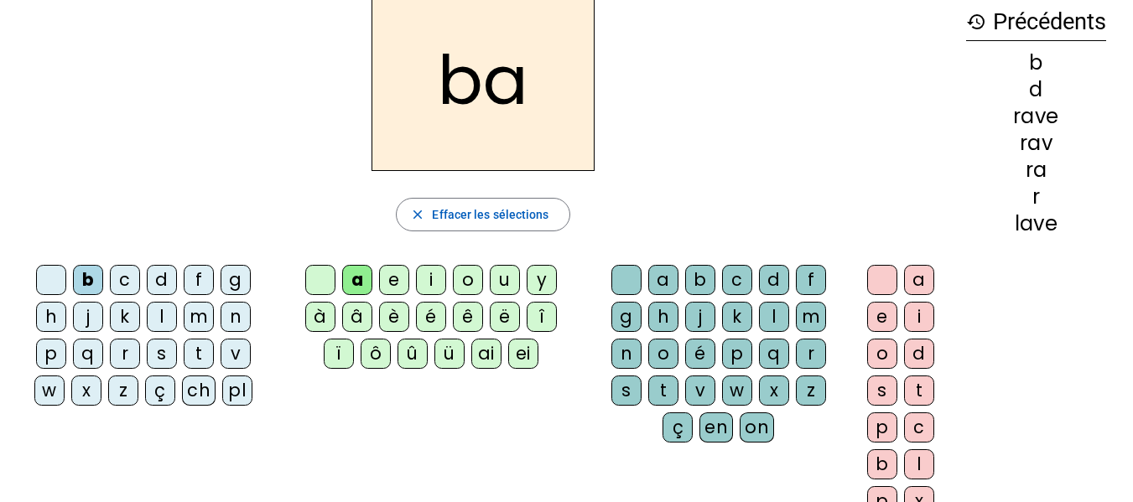
click at [697, 383] on div "v" at bounding box center [700, 391] width 30 height 30
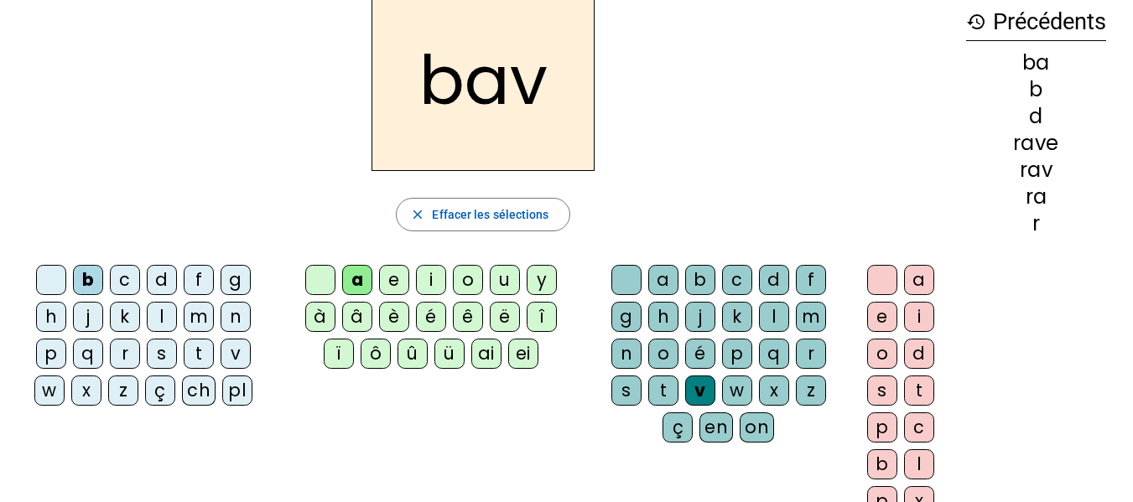
click at [875, 324] on div "e" at bounding box center [882, 317] width 30 height 30
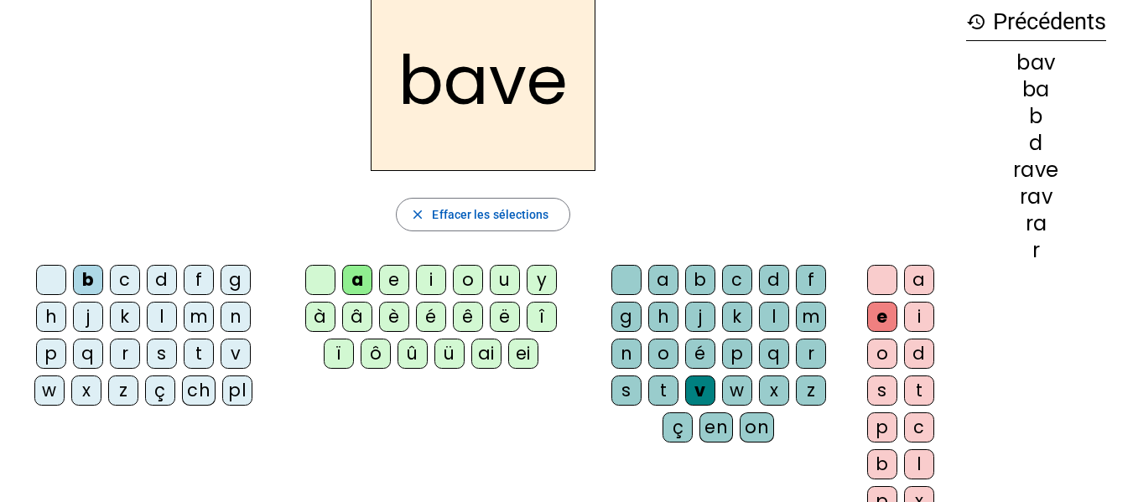
click at [464, 193] on div "bave close Effacer les sélections b c d f g h j k l m n p q r s t v w x z ç ch …" at bounding box center [482, 260] width 939 height 540
click at [456, 205] on span "Effacer les sélections" at bounding box center [490, 215] width 117 height 20
